Goal: Navigation & Orientation: Find specific page/section

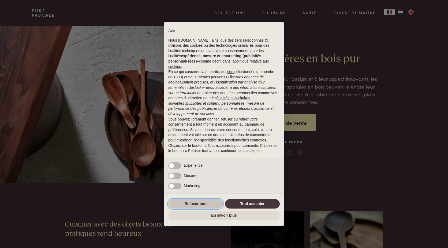
click at [208, 205] on button "Refuser tout" at bounding box center [195, 204] width 55 height 10
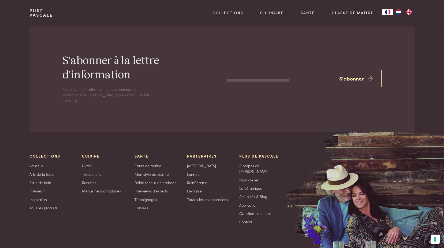
scroll to position [899, 0]
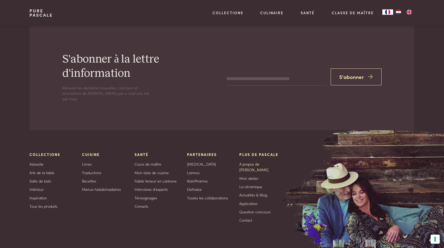
click at [261, 161] on link "A propos de [PERSON_NAME]" at bounding box center [261, 166] width 44 height 11
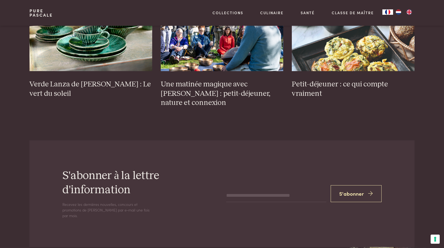
scroll to position [2349, 0]
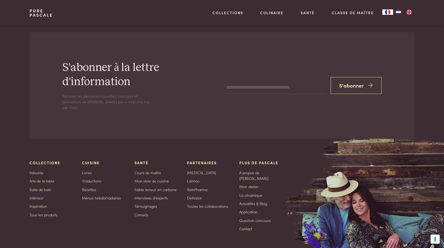
click at [248, 226] on link "Contact" at bounding box center [245, 229] width 13 height 6
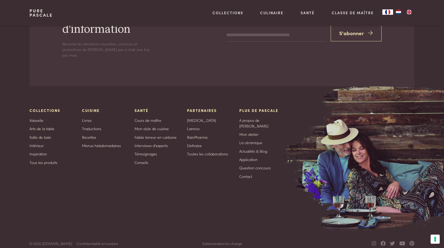
scroll to position [725, 0]
